Goal: Navigation & Orientation: Find specific page/section

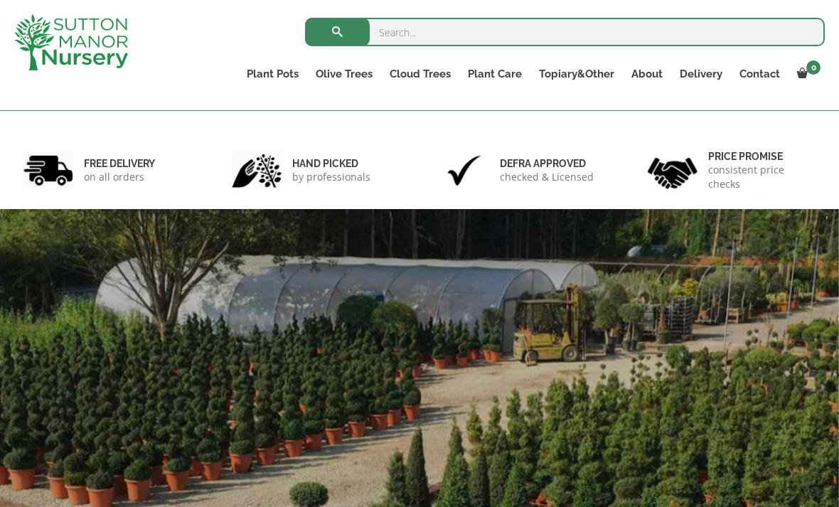
scroll to position [76, 0]
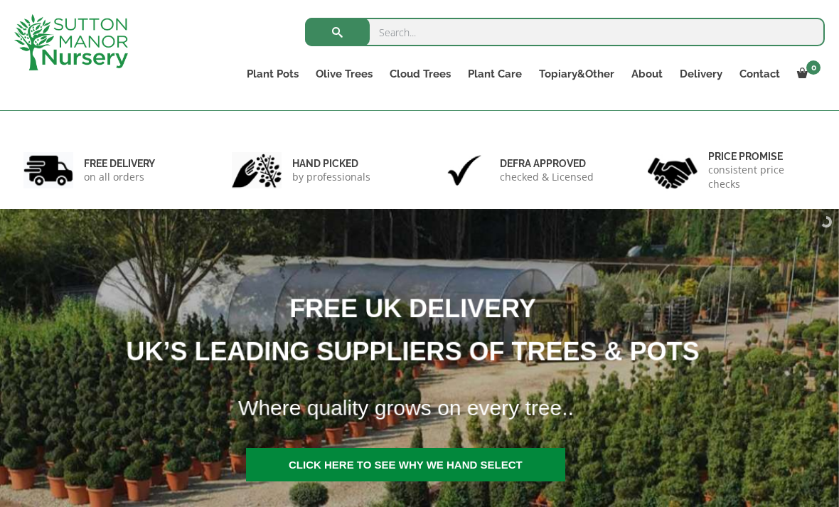
click at [355, 60] on ul "Plant Pots Resin Bonded Pots The Amalfi Pots The Milan Pots The Capri Pots The …" at bounding box center [531, 76] width 587 height 39
click at [0, 0] on link "Gnarled Olive Trees (Bella Range)" at bounding box center [0, 0] width 0 height 0
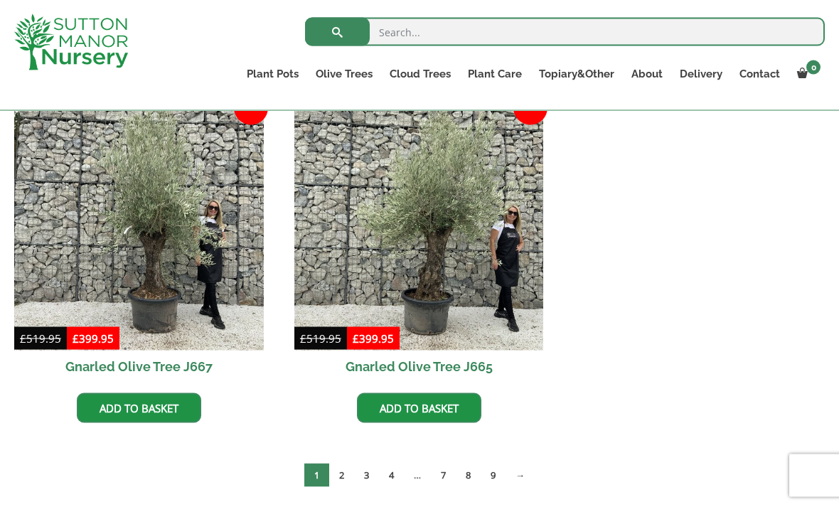
scroll to position [1078, 0]
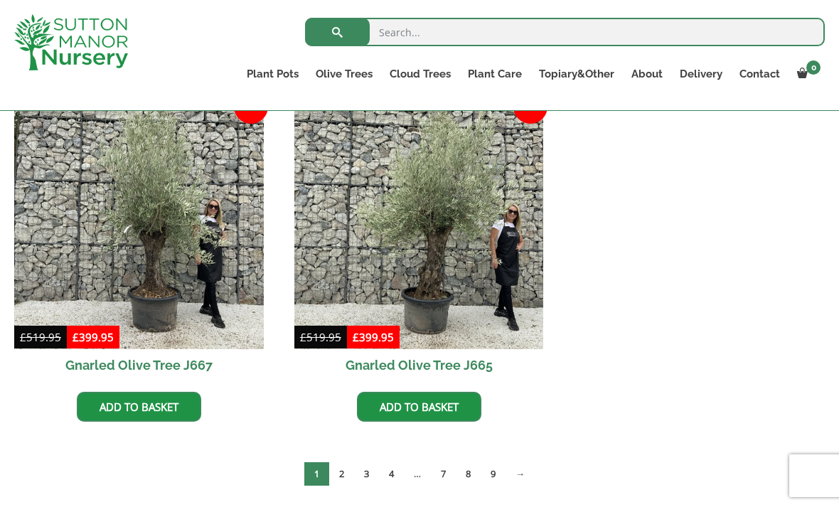
click at [343, 476] on link "2" at bounding box center [341, 473] width 25 height 23
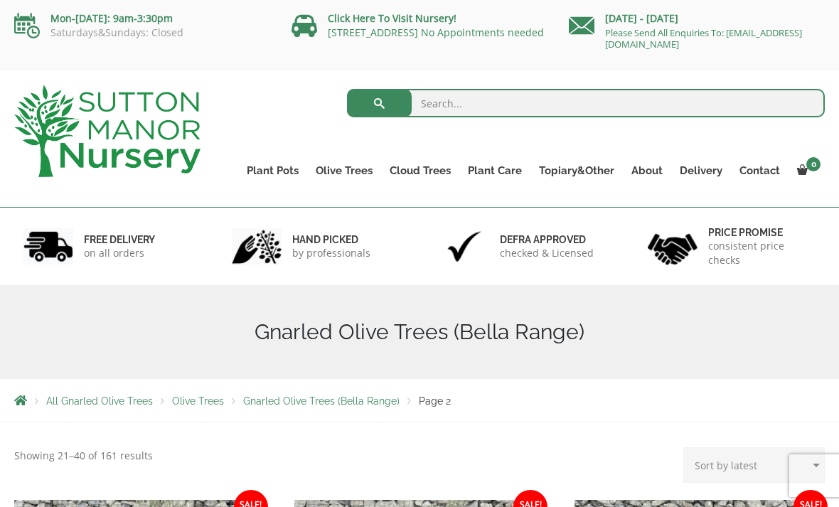
click at [0, 0] on link "Gnarled Olive Trees (Grande Range)" at bounding box center [0, 0] width 0 height 0
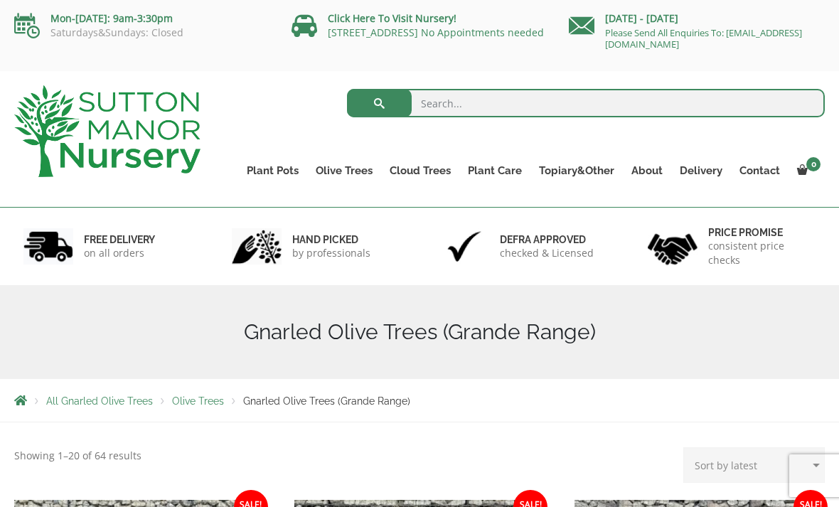
click at [0, 0] on link "Plateau Olive Trees (Mesa Range)" at bounding box center [0, 0] width 0 height 0
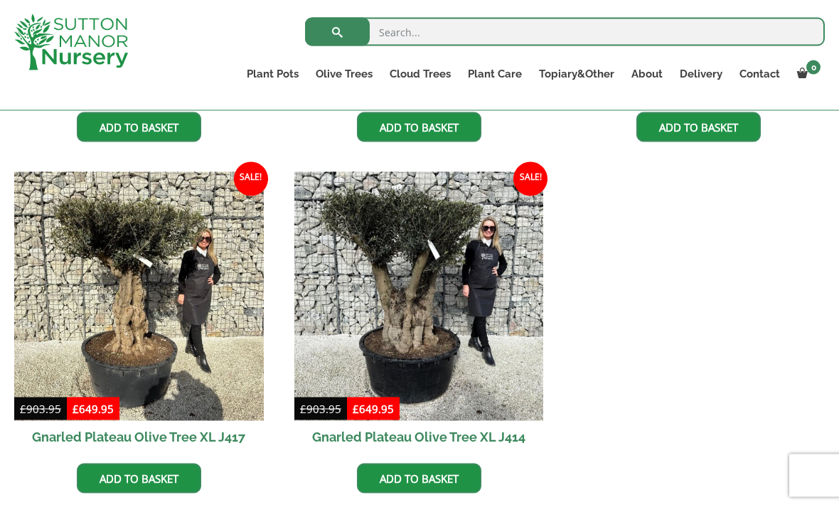
scroll to position [909, 0]
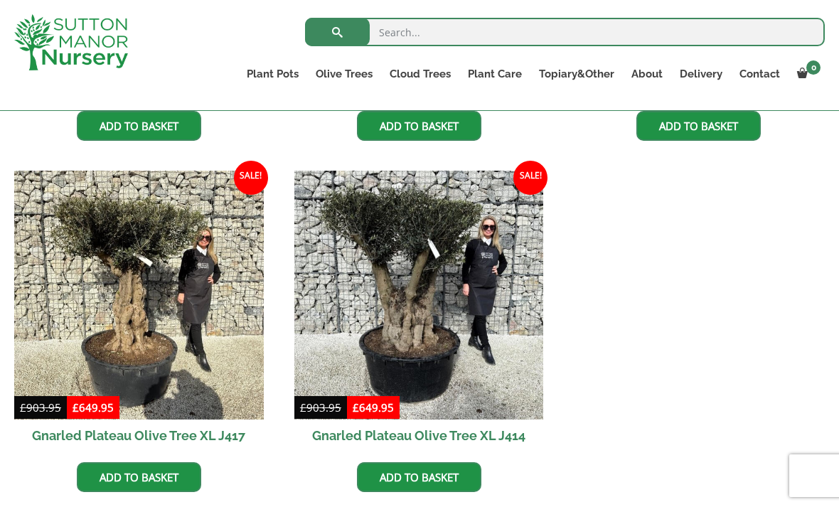
click at [0, 0] on link "Multi Stem Olives (Arcadia Range)" at bounding box center [0, 0] width 0 height 0
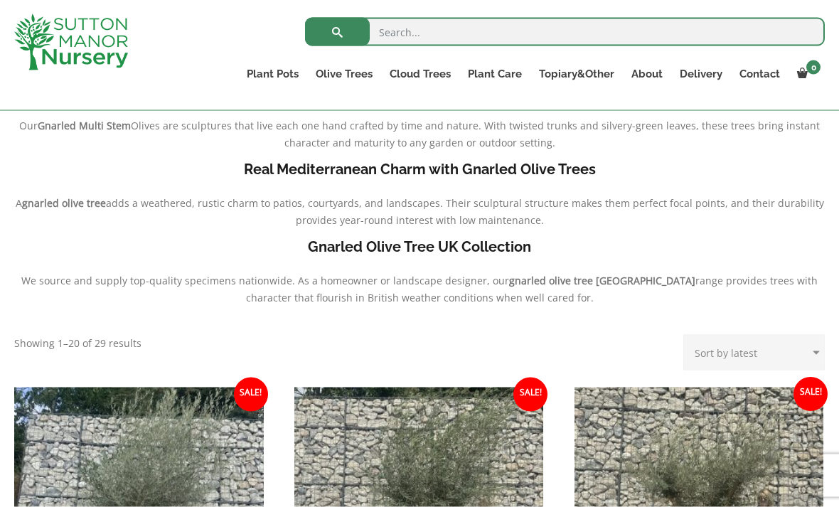
scroll to position [341, 0]
click at [0, 0] on link "Ilex Crenata Cloud Trees" at bounding box center [0, 0] width 0 height 0
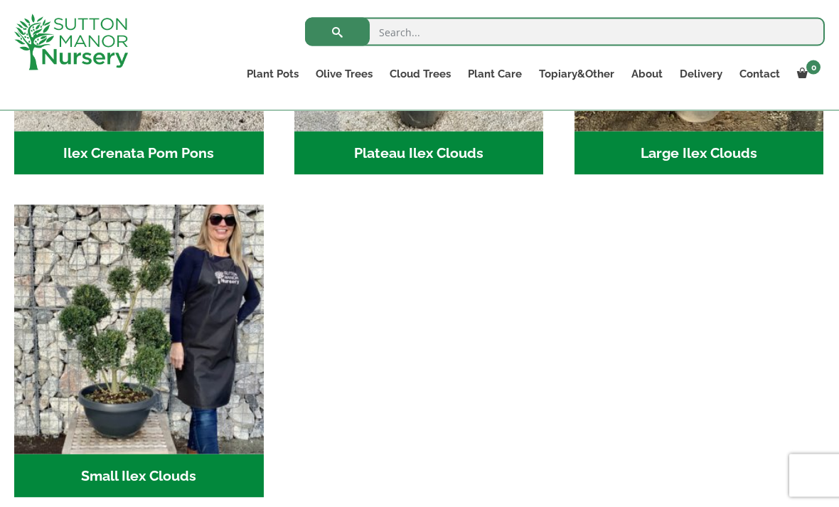
scroll to position [540, 0]
click at [142, 390] on img "Visit product category Small Ilex Clouds" at bounding box center [139, 329] width 250 height 250
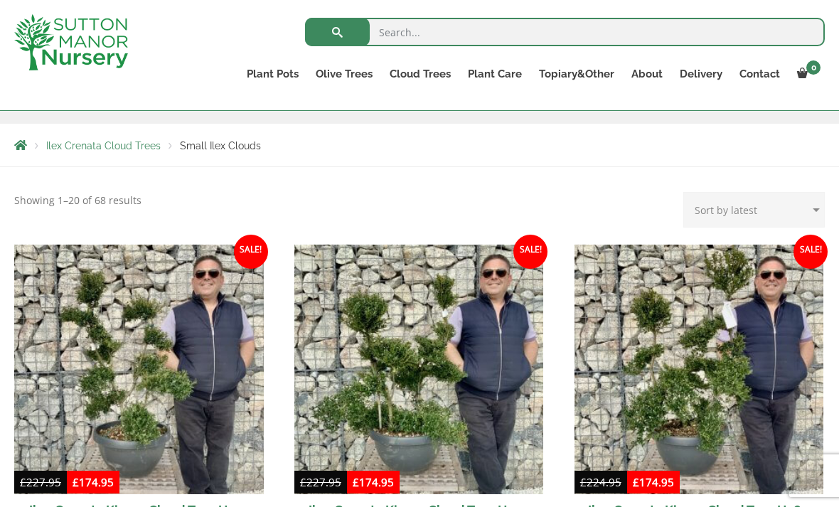
scroll to position [229, 0]
